Goal: Navigation & Orientation: Find specific page/section

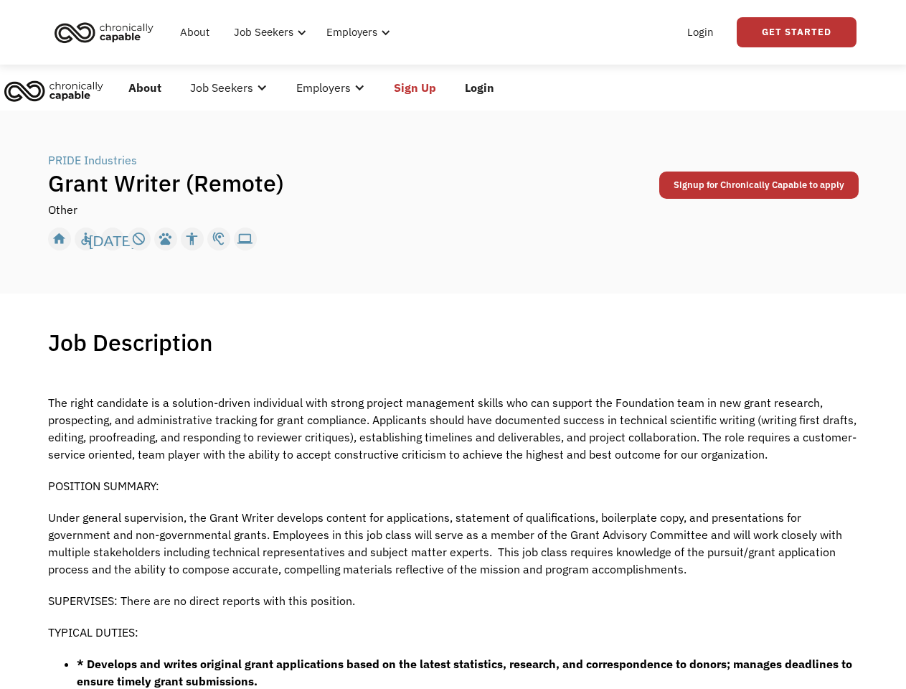
click at [453, 344] on div "Job Description Filter using keywords Search" at bounding box center [453, 342] width 810 height 29
click at [286, 32] on div "Job Seekers" at bounding box center [265, 32] width 60 height 17
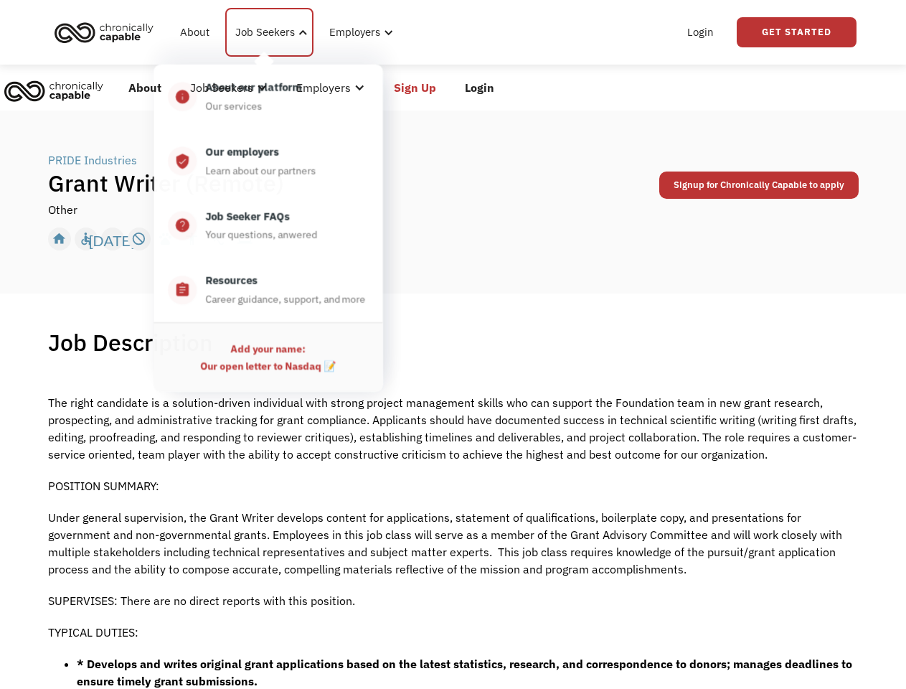
click at [268, 32] on div "Job Seekers" at bounding box center [265, 32] width 60 height 17
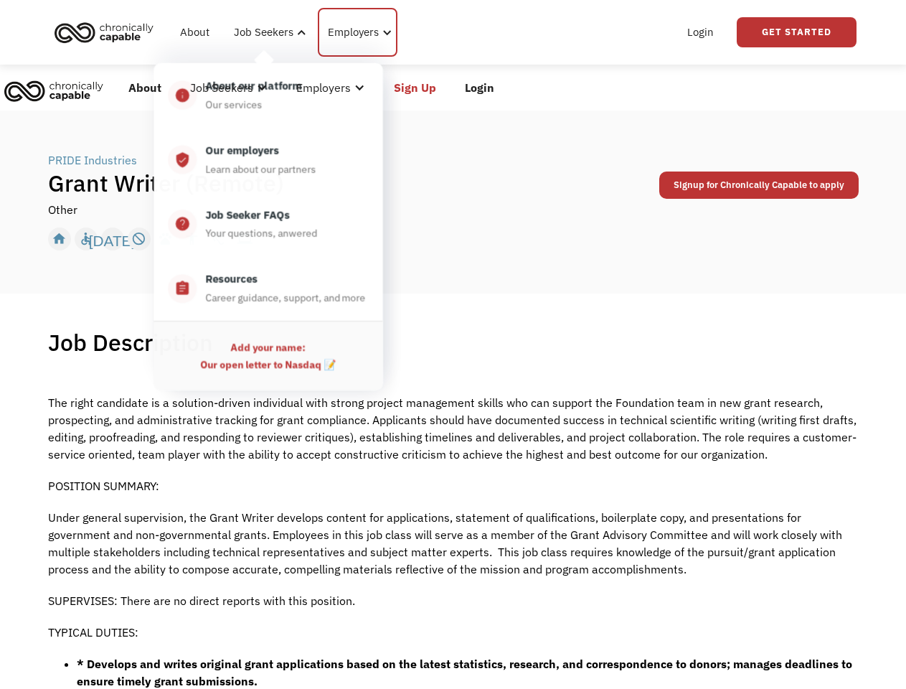
click at [355, 32] on div "Employers" at bounding box center [353, 32] width 51 height 17
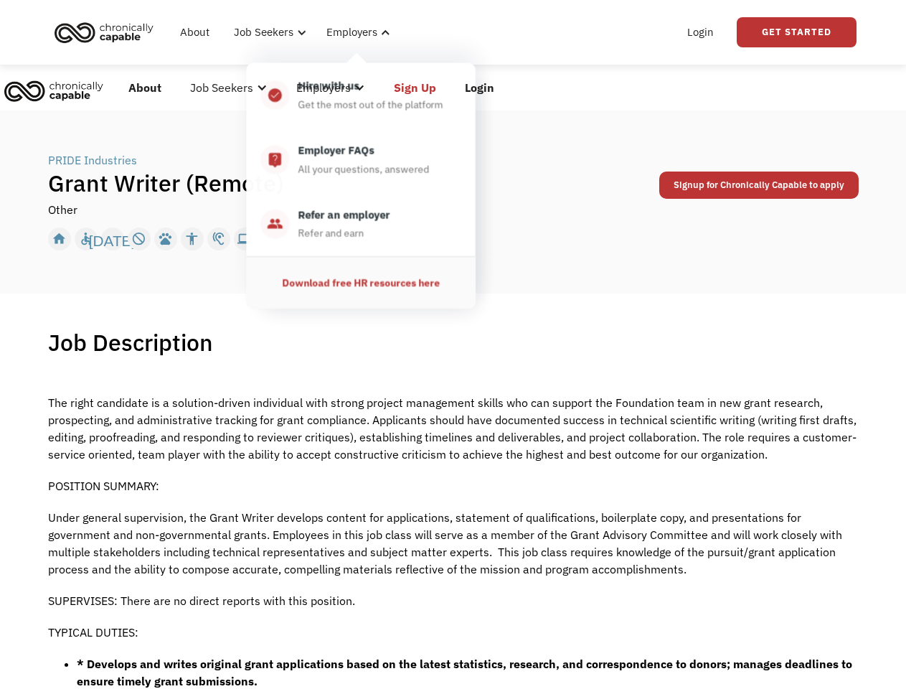
click at [796, 32] on link "Get Started" at bounding box center [797, 32] width 120 height 30
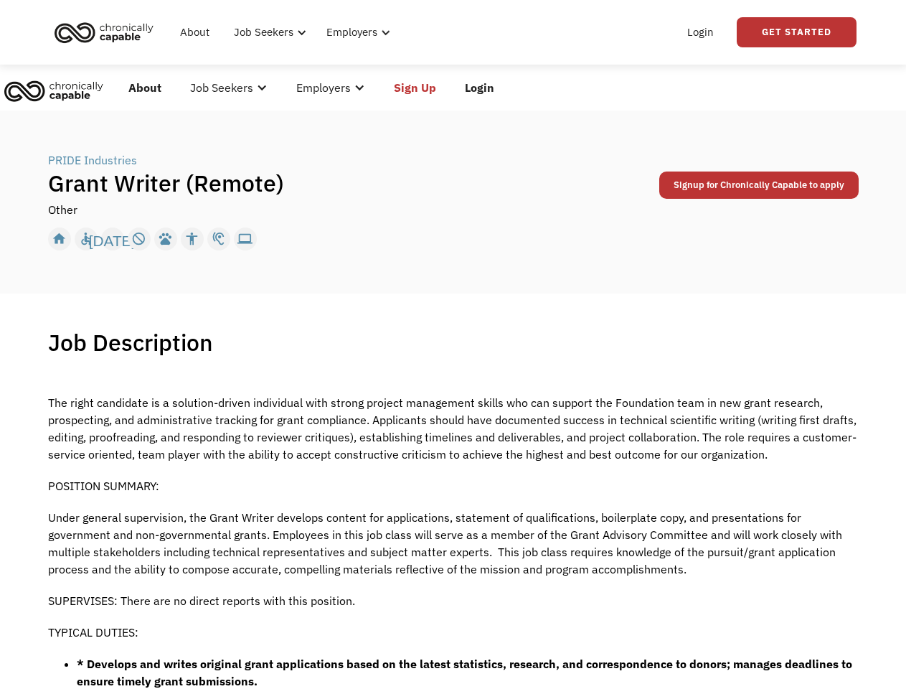
click at [311, 88] on div "Employers" at bounding box center [323, 87] width 55 height 17
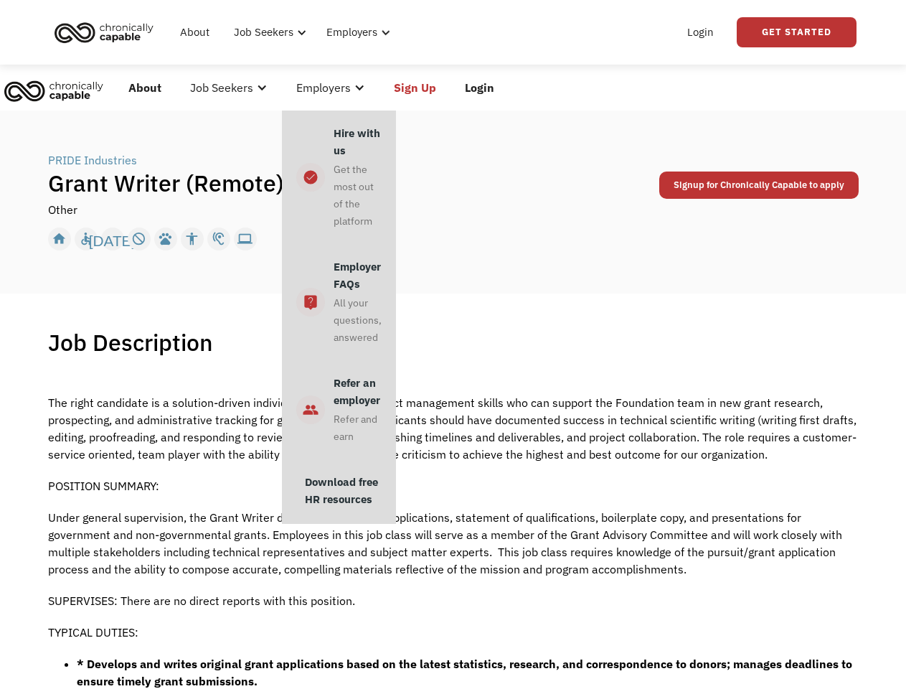
click at [229, 88] on div "Job Seekers" at bounding box center [221, 87] width 63 height 17
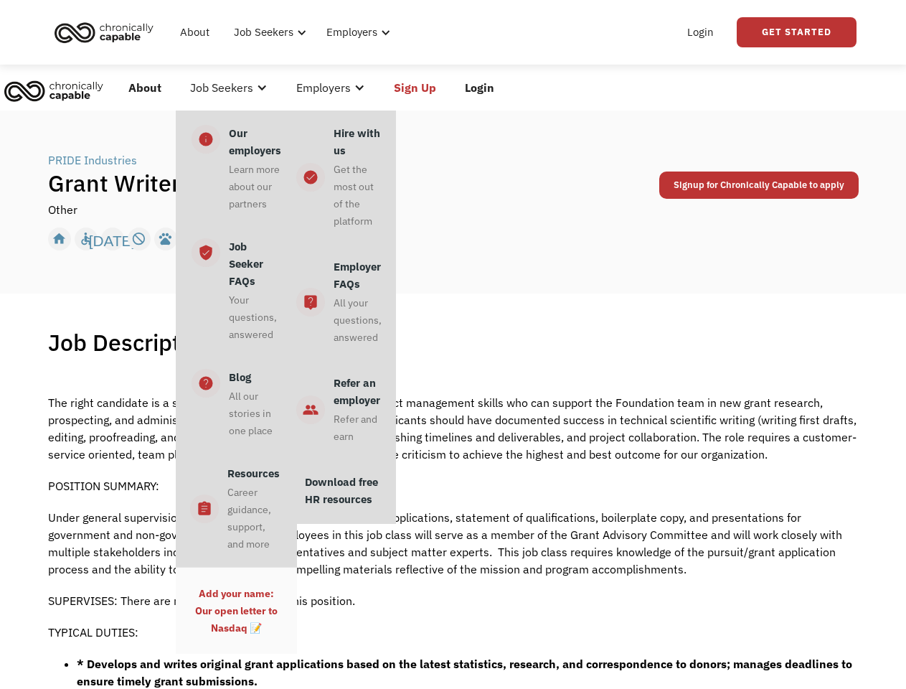
click at [331, 88] on div "Employers" at bounding box center [323, 87] width 55 height 17
click at [415, 88] on link "Sign Up" at bounding box center [414, 88] width 71 height 46
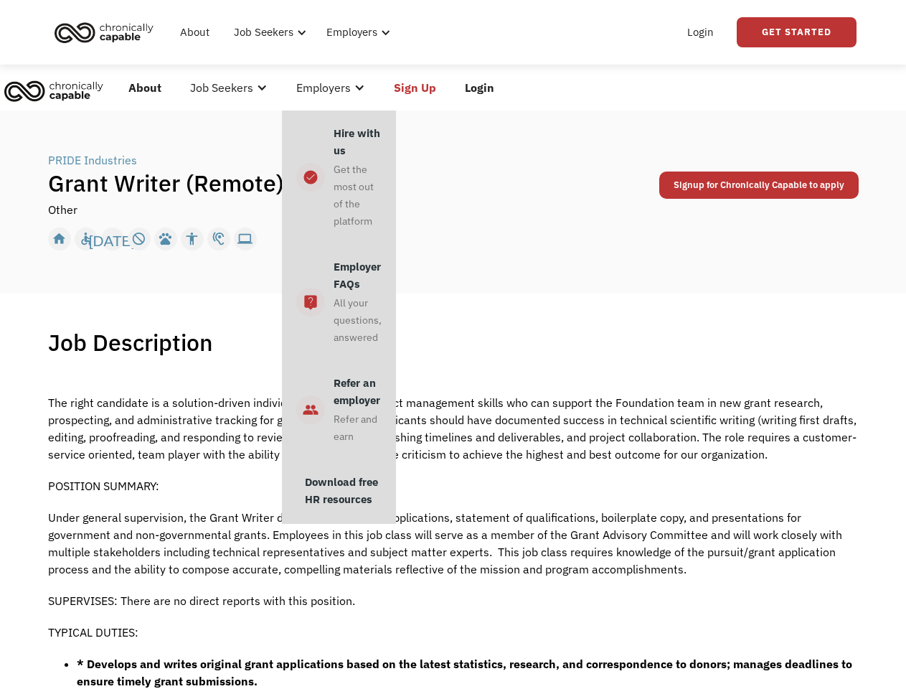
click at [479, 88] on link "Login" at bounding box center [479, 88] width 58 height 46
